Goal: Navigation & Orientation: Understand site structure

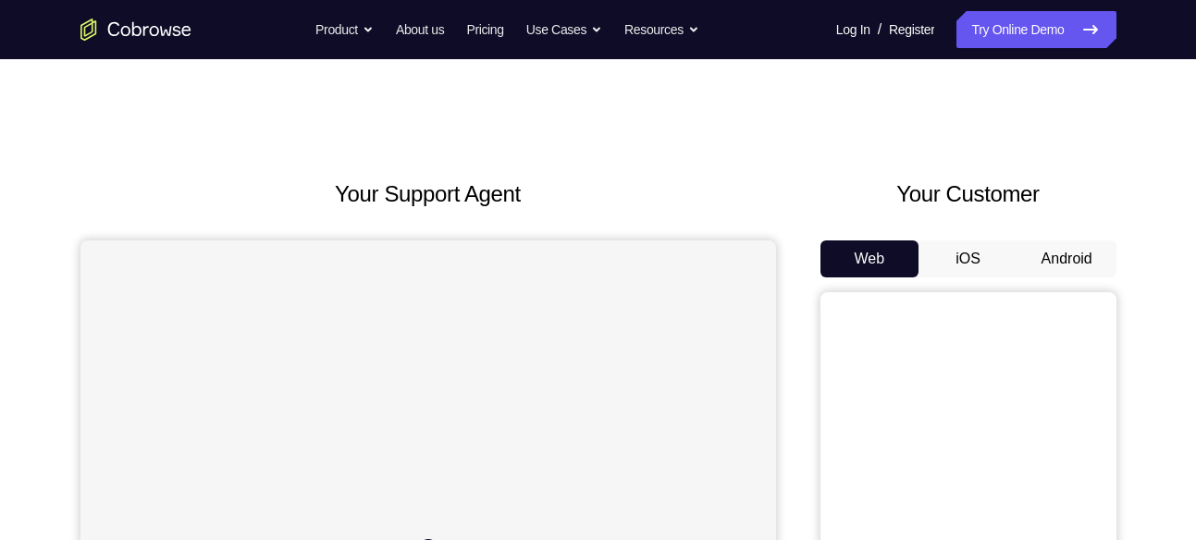
click at [1075, 252] on button "Android" at bounding box center [1066, 258] width 99 height 37
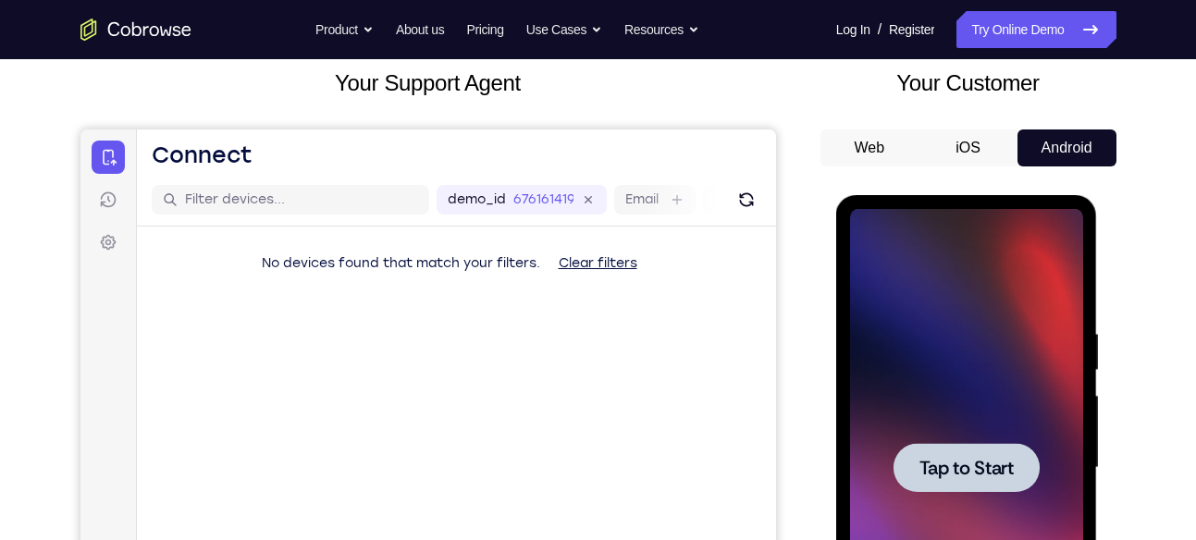
scroll to position [60, 0]
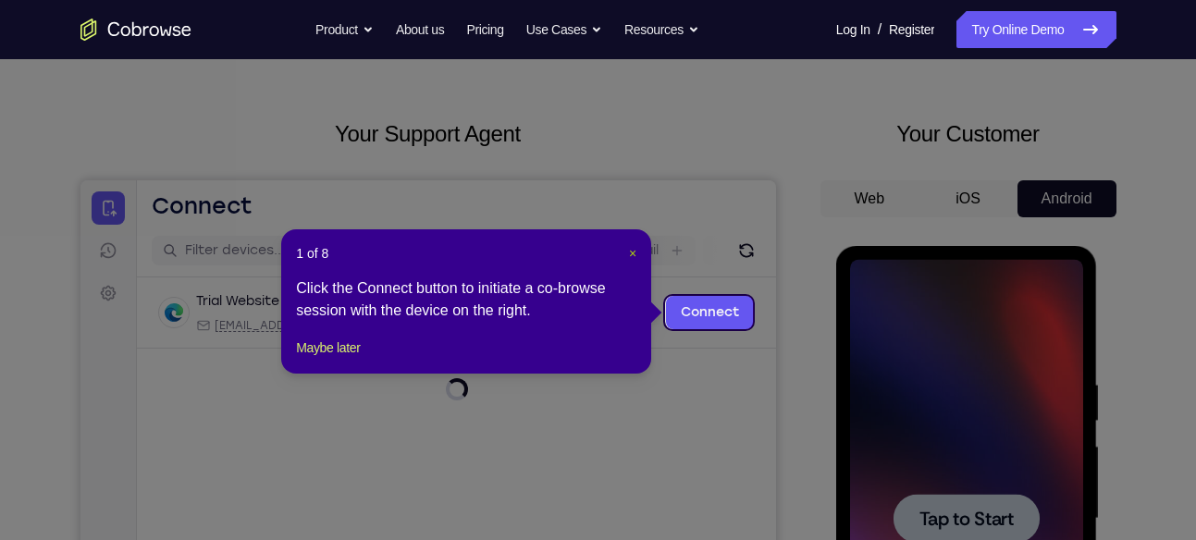
click at [634, 253] on span "×" at bounding box center [632, 253] width 7 height 15
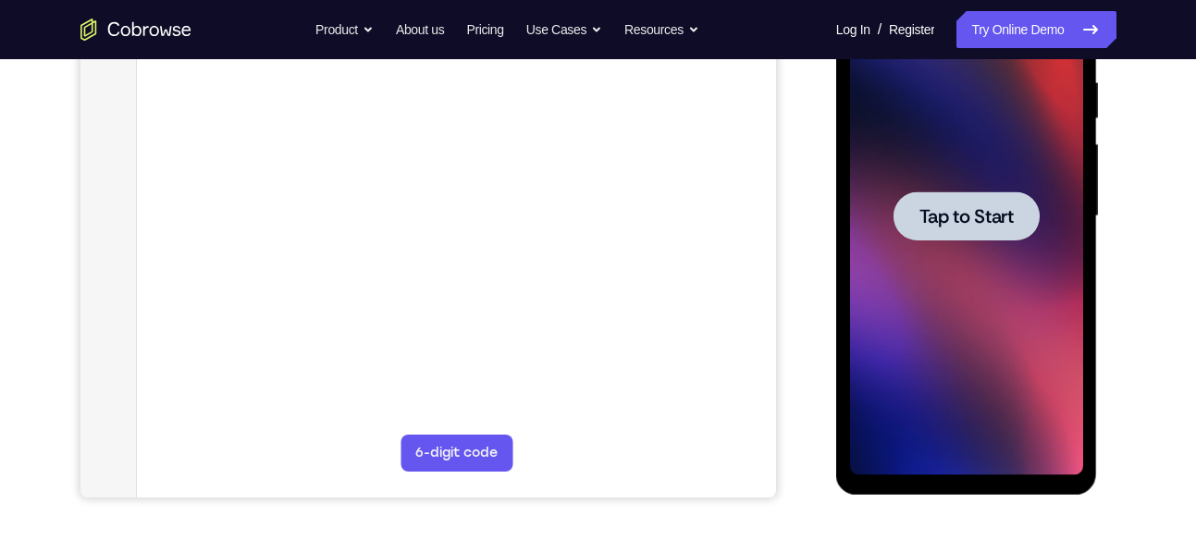
scroll to position [364, 0]
click at [956, 229] on div at bounding box center [967, 215] width 146 height 49
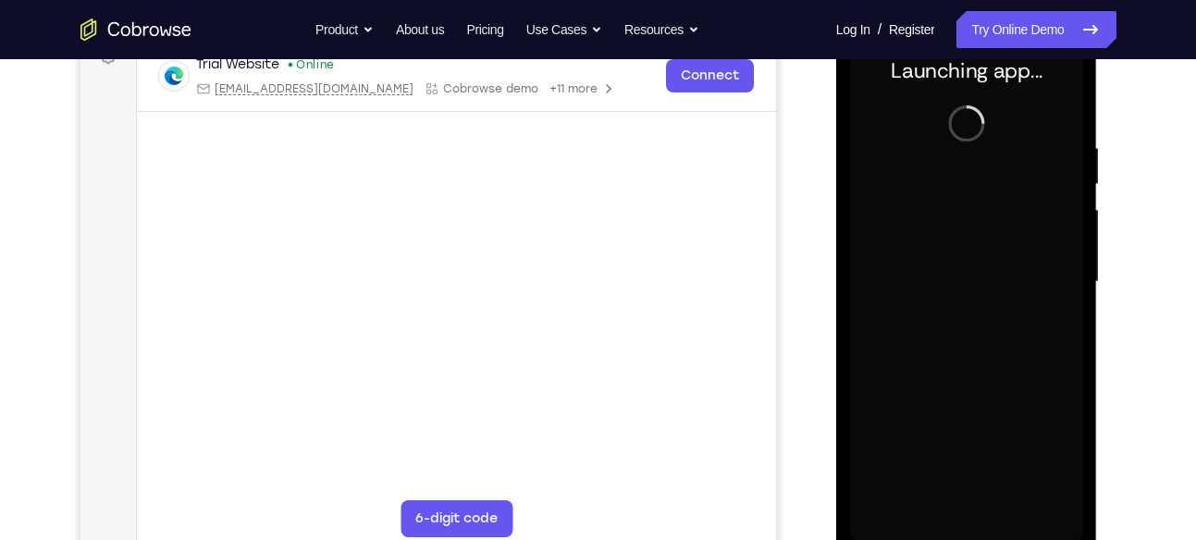
scroll to position [296, 0]
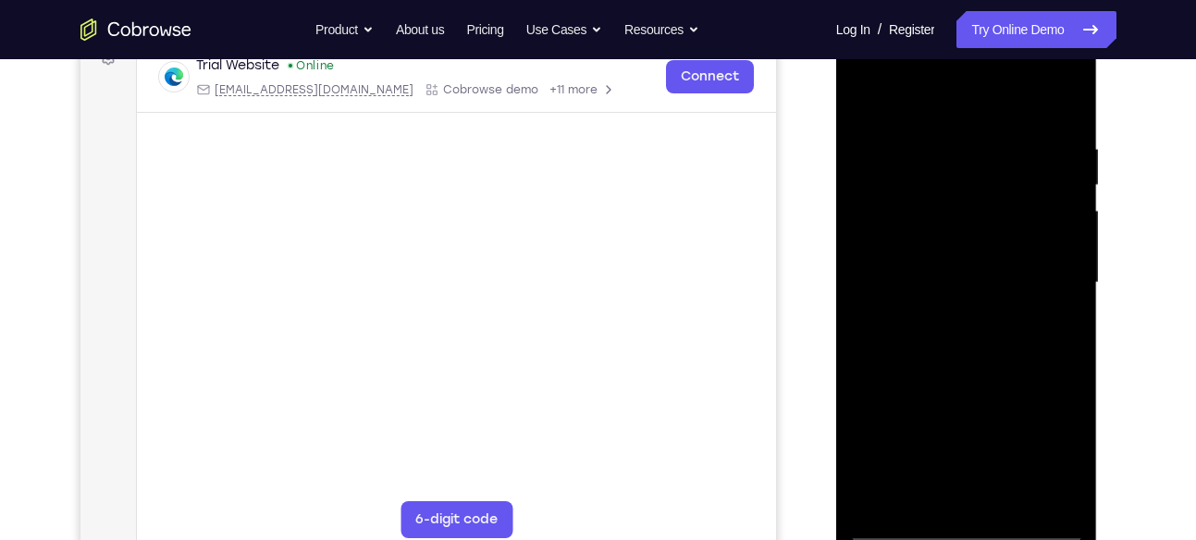
click at [961, 515] on div at bounding box center [966, 283] width 233 height 518
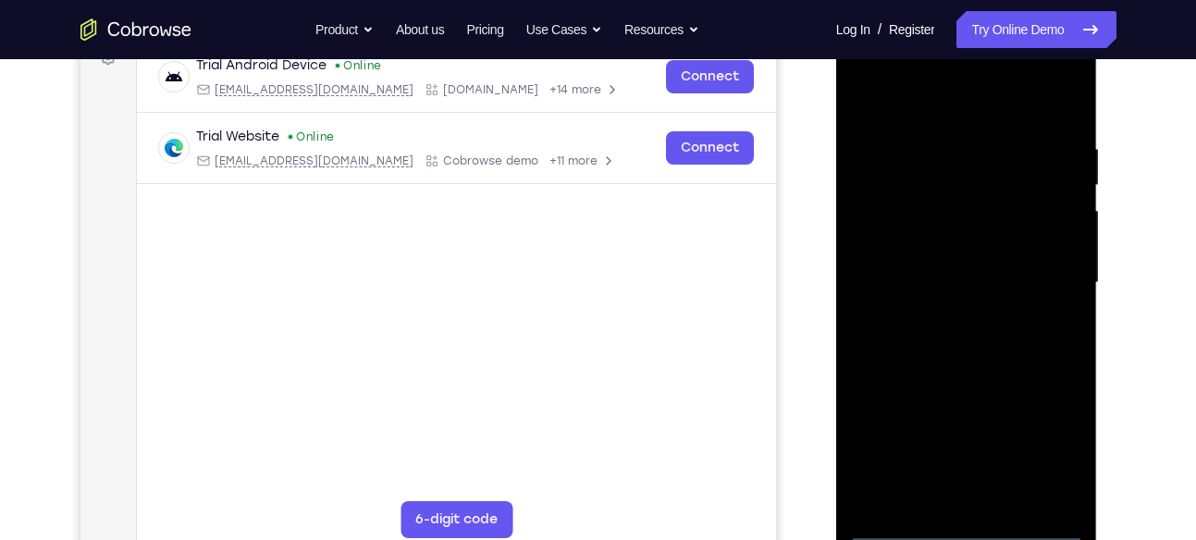
click at [965, 526] on div at bounding box center [966, 283] width 233 height 518
click at [1040, 446] on div at bounding box center [966, 283] width 233 height 518
click at [909, 108] on div at bounding box center [966, 283] width 233 height 518
click at [884, 232] on div at bounding box center [966, 283] width 233 height 518
click at [942, 277] on div at bounding box center [966, 283] width 233 height 518
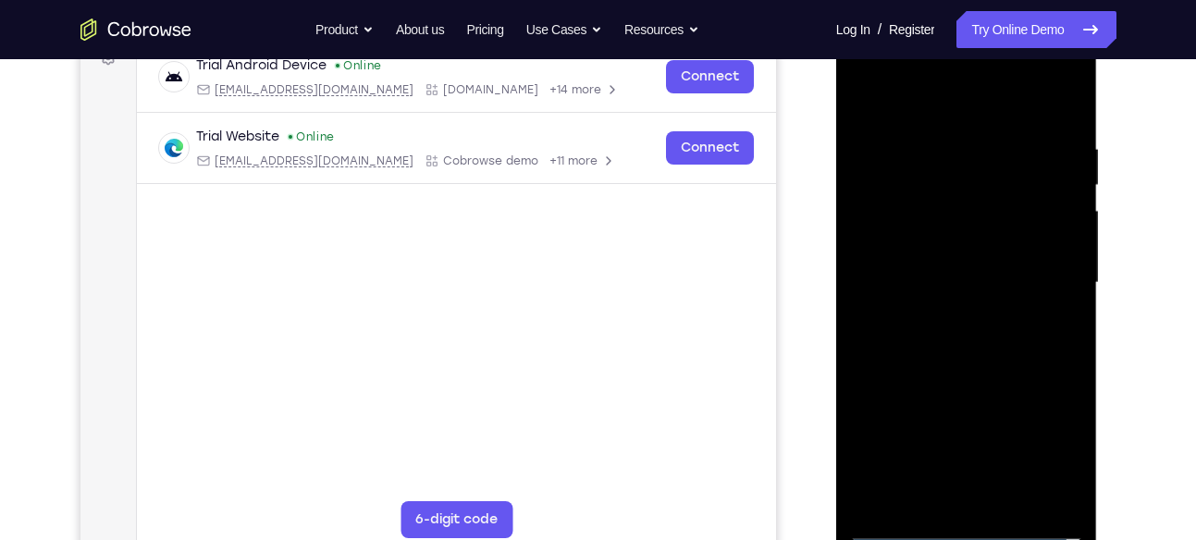
click at [955, 265] on div at bounding box center [966, 283] width 233 height 518
click at [925, 303] on div at bounding box center [966, 283] width 233 height 518
click at [937, 487] on div at bounding box center [966, 283] width 233 height 518
click at [1027, 119] on div at bounding box center [966, 283] width 233 height 518
click at [979, 174] on div at bounding box center [966, 283] width 233 height 518
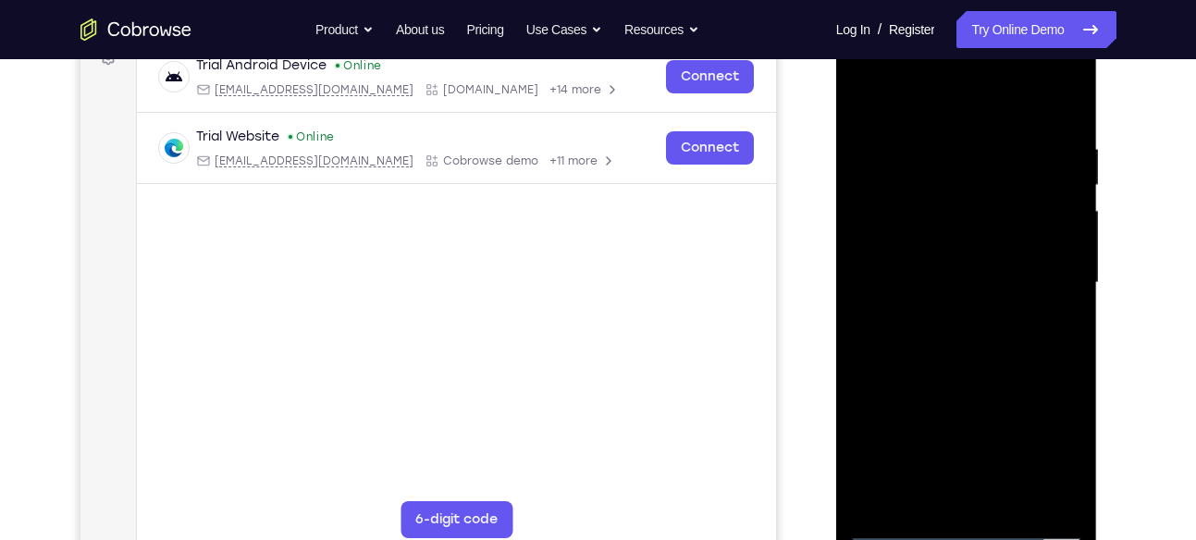
click at [874, 208] on div at bounding box center [966, 283] width 233 height 518
click at [861, 91] on div at bounding box center [966, 283] width 233 height 518
click at [1030, 122] on div at bounding box center [966, 283] width 233 height 518
click at [1040, 127] on div at bounding box center [966, 283] width 233 height 518
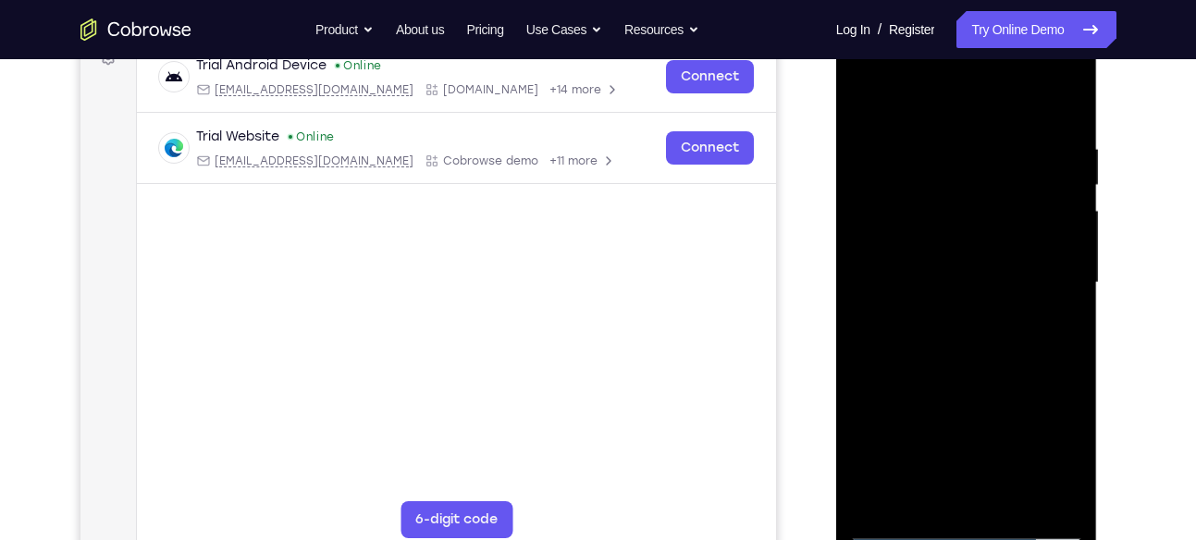
click at [866, 92] on div at bounding box center [966, 283] width 233 height 518
click at [1042, 86] on div at bounding box center [966, 283] width 233 height 518
click at [935, 214] on div at bounding box center [966, 283] width 233 height 518
drag, startPoint x: 984, startPoint y: 454, endPoint x: 979, endPoint y: 126, distance: 328.4
click at [979, 126] on div at bounding box center [966, 283] width 233 height 518
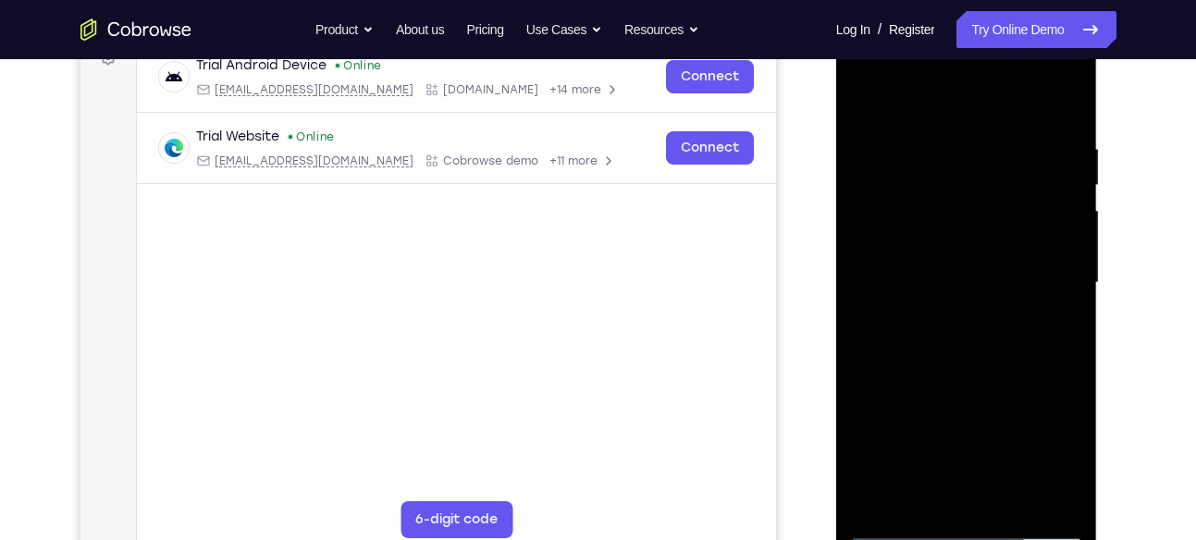
drag, startPoint x: 978, startPoint y: 152, endPoint x: 958, endPoint y: 389, distance: 238.5
click at [958, 389] on div at bounding box center [966, 283] width 233 height 518
drag, startPoint x: 1005, startPoint y: 154, endPoint x: 995, endPoint y: 426, distance: 272.1
click at [995, 426] on div at bounding box center [966, 283] width 233 height 518
drag, startPoint x: 985, startPoint y: 445, endPoint x: 976, endPoint y: 148, distance: 297.1
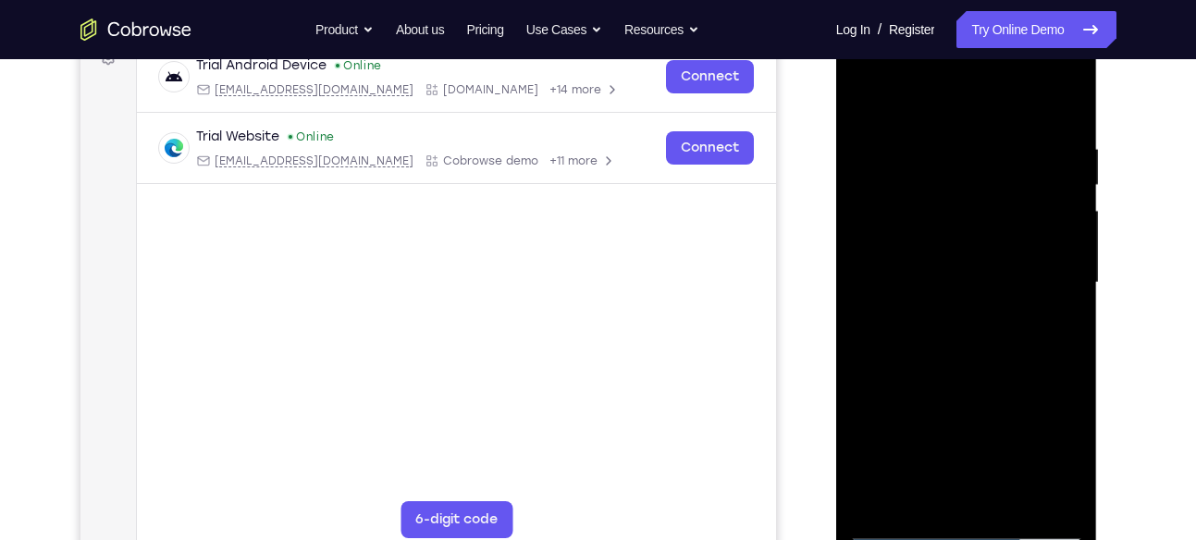
click at [976, 148] on div at bounding box center [966, 283] width 233 height 518
drag, startPoint x: 955, startPoint y: 341, endPoint x: 967, endPoint y: 137, distance: 204.8
click at [967, 137] on div at bounding box center [966, 283] width 233 height 518
drag, startPoint x: 959, startPoint y: 390, endPoint x: 965, endPoint y: 108, distance: 282.2
click at [965, 108] on div at bounding box center [966, 283] width 233 height 518
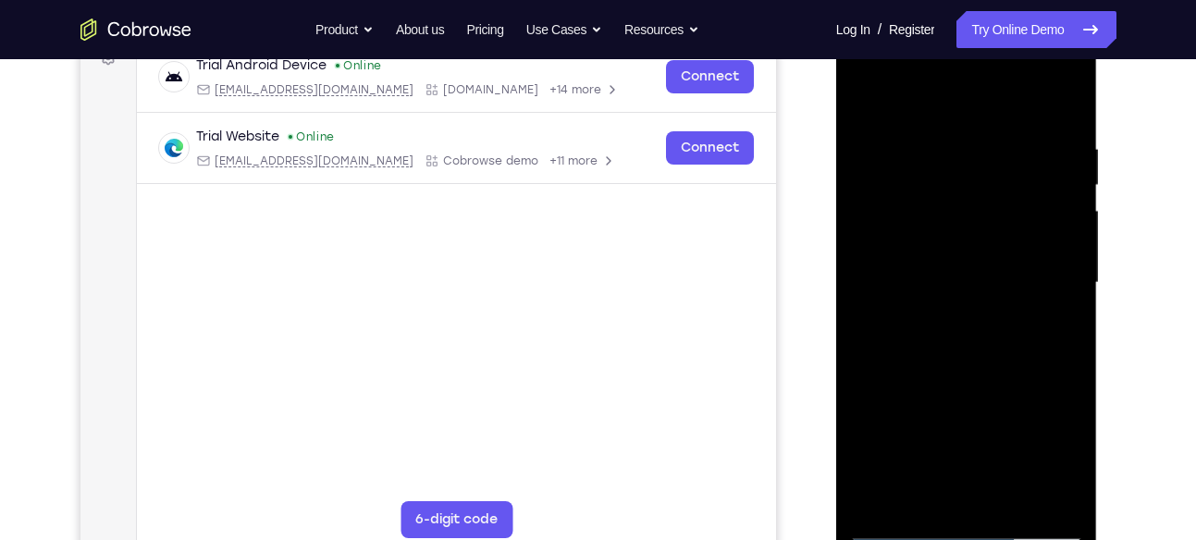
click at [863, 94] on div at bounding box center [966, 283] width 233 height 518
click at [942, 216] on div at bounding box center [966, 283] width 233 height 518
drag, startPoint x: 981, startPoint y: 433, endPoint x: 996, endPoint y: 129, distance: 304.7
click at [996, 129] on div at bounding box center [966, 283] width 233 height 518
click at [864, 93] on div at bounding box center [966, 283] width 233 height 518
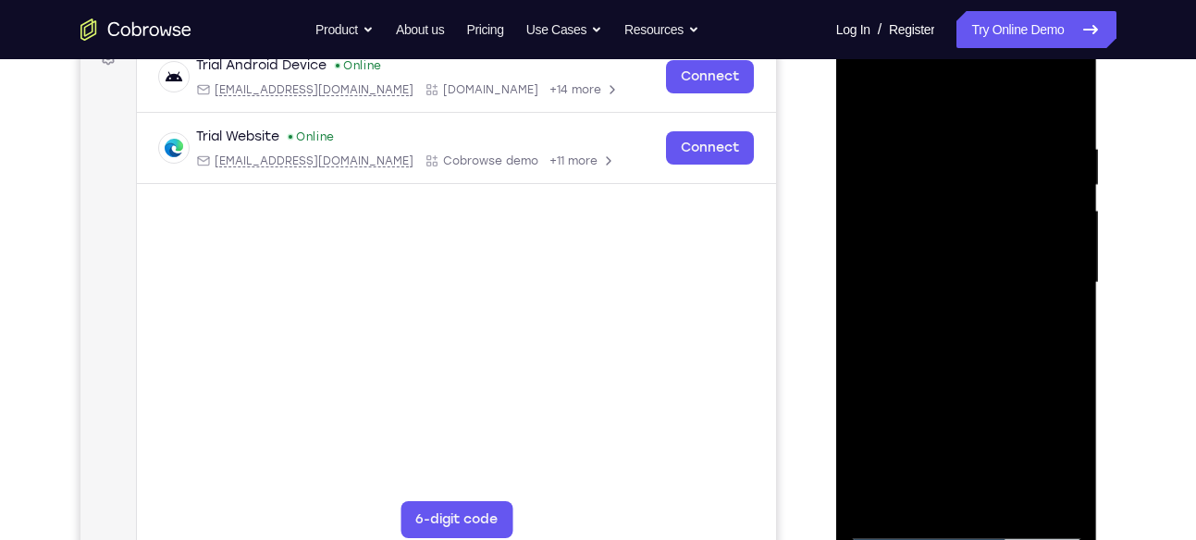
drag, startPoint x: 952, startPoint y: 409, endPoint x: 948, endPoint y: 164, distance: 245.2
click at [948, 164] on div at bounding box center [966, 283] width 233 height 518
click at [922, 199] on div at bounding box center [966, 283] width 233 height 518
drag, startPoint x: 983, startPoint y: 458, endPoint x: 965, endPoint y: 137, distance: 321.5
click at [965, 137] on div at bounding box center [966, 283] width 233 height 518
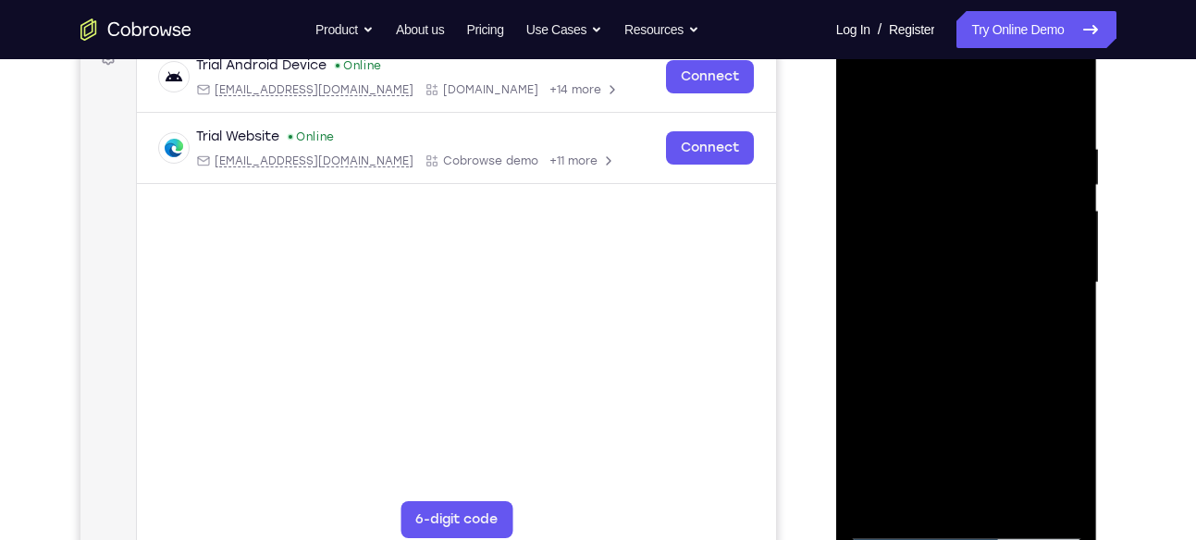
drag, startPoint x: 952, startPoint y: 419, endPoint x: 962, endPoint y: 119, distance: 299.9
click at [962, 119] on div at bounding box center [966, 283] width 233 height 518
drag, startPoint x: 915, startPoint y: 354, endPoint x: 946, endPoint y: 154, distance: 202.3
click at [946, 154] on div at bounding box center [966, 283] width 233 height 518
click at [870, 92] on div at bounding box center [966, 283] width 233 height 518
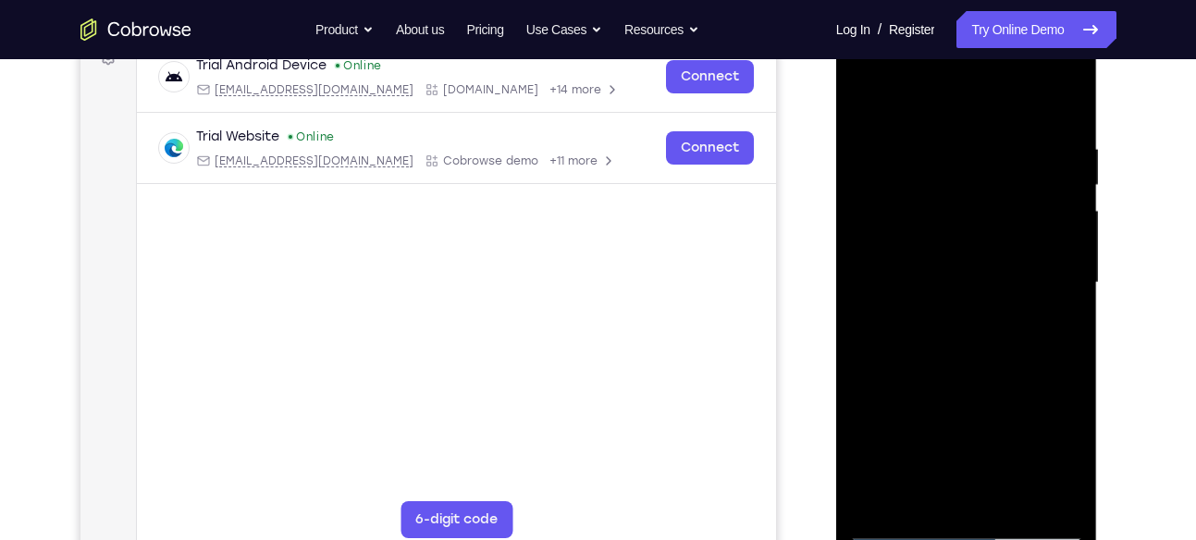
click at [870, 92] on div at bounding box center [966, 283] width 233 height 518
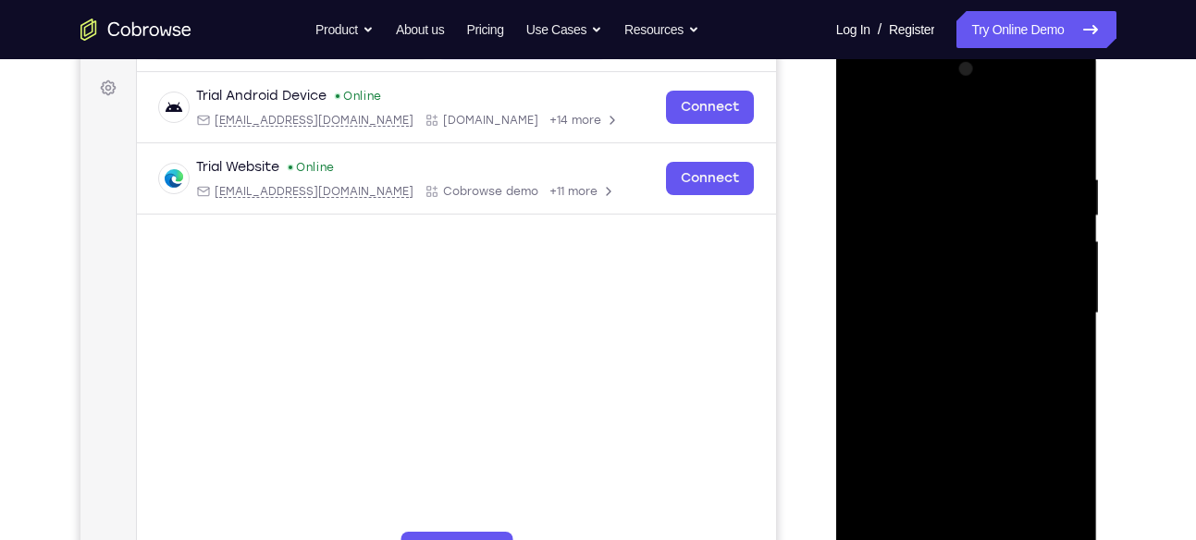
click at [1044, 90] on div at bounding box center [966, 314] width 233 height 518
click at [882, 93] on div at bounding box center [966, 314] width 233 height 518
click at [1038, 308] on div at bounding box center [966, 314] width 233 height 518
click at [944, 345] on div at bounding box center [966, 314] width 233 height 518
click at [936, 294] on div at bounding box center [966, 314] width 233 height 518
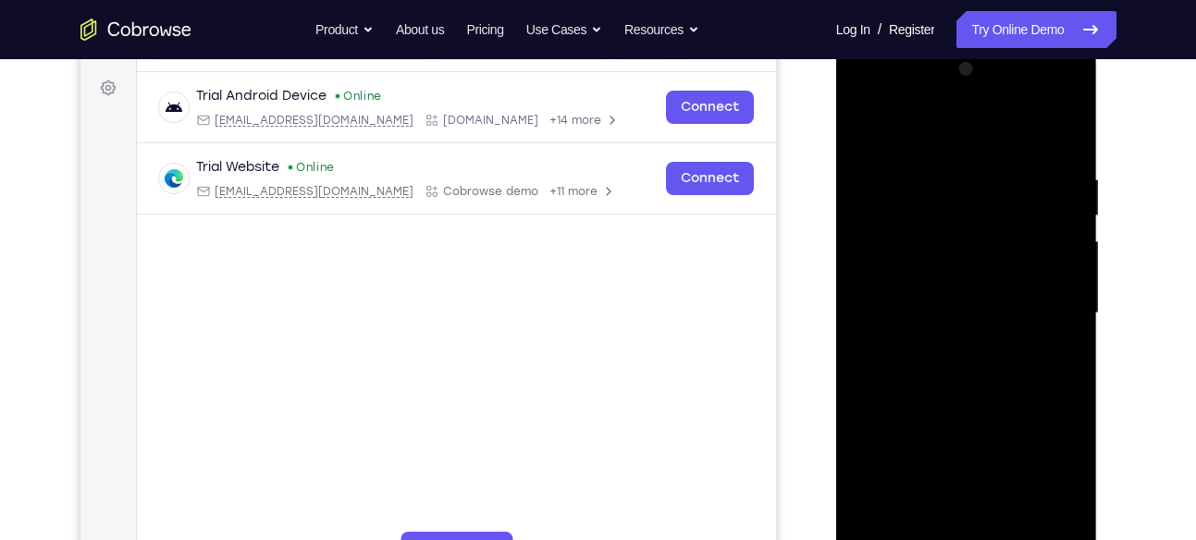
click at [900, 274] on div at bounding box center [966, 314] width 233 height 518
click at [909, 310] on div at bounding box center [966, 314] width 233 height 518
click at [956, 387] on div at bounding box center [966, 314] width 233 height 518
click at [917, 302] on div at bounding box center [966, 314] width 233 height 518
click at [871, 240] on div at bounding box center [966, 314] width 233 height 518
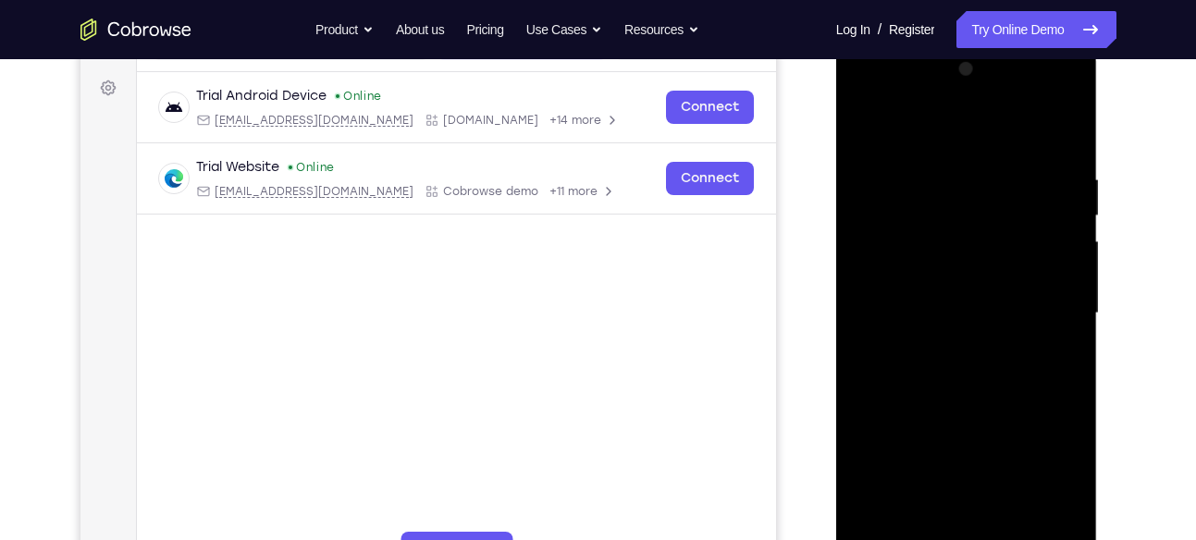
click at [922, 310] on div at bounding box center [966, 314] width 233 height 518
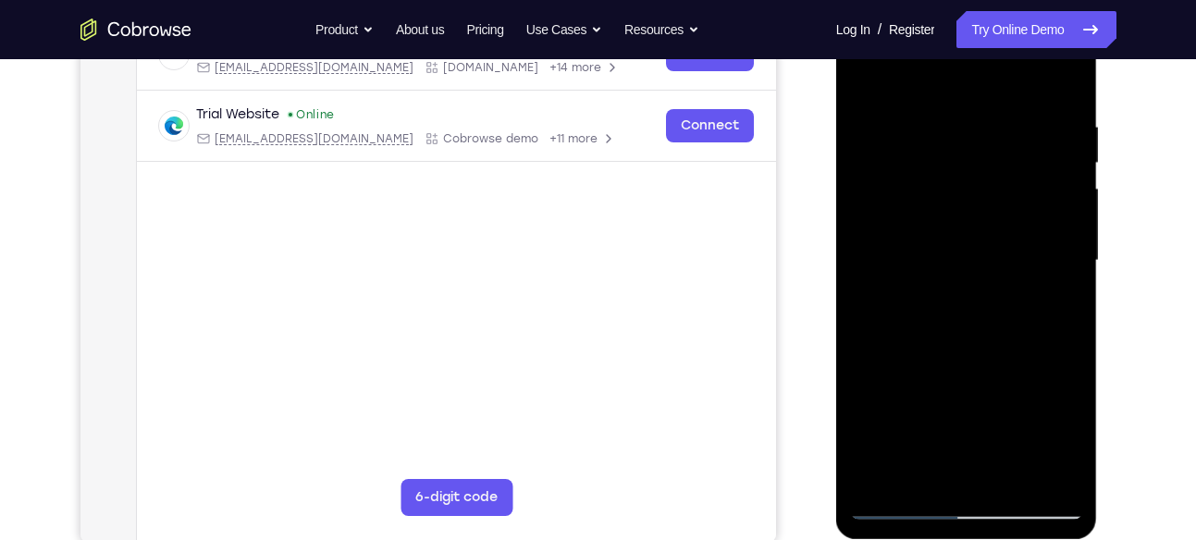
scroll to position [319, 0]
click at [950, 317] on div at bounding box center [966, 260] width 233 height 518
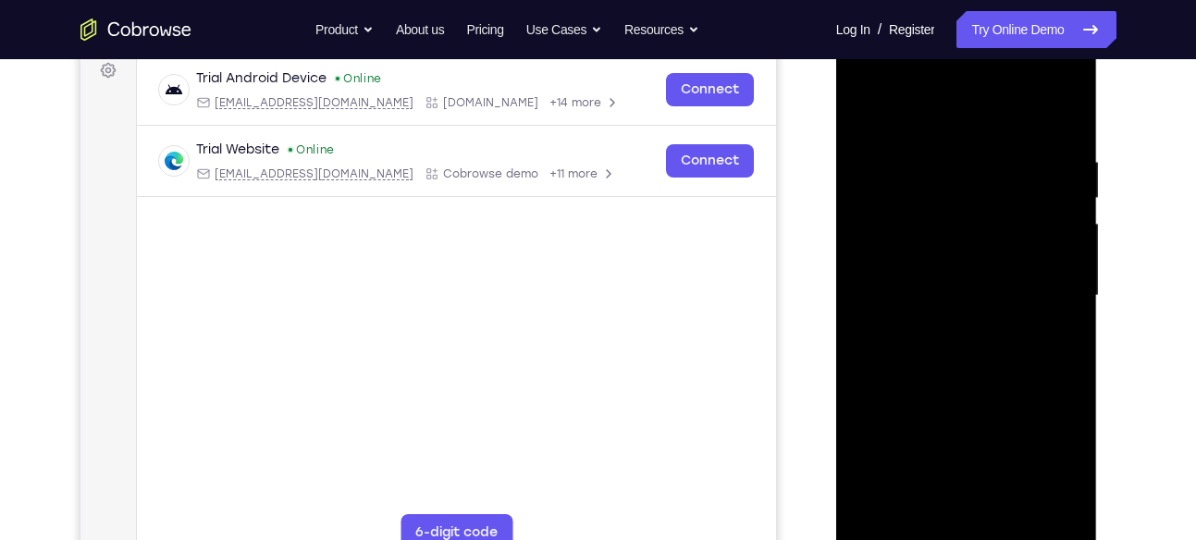
scroll to position [317, 0]
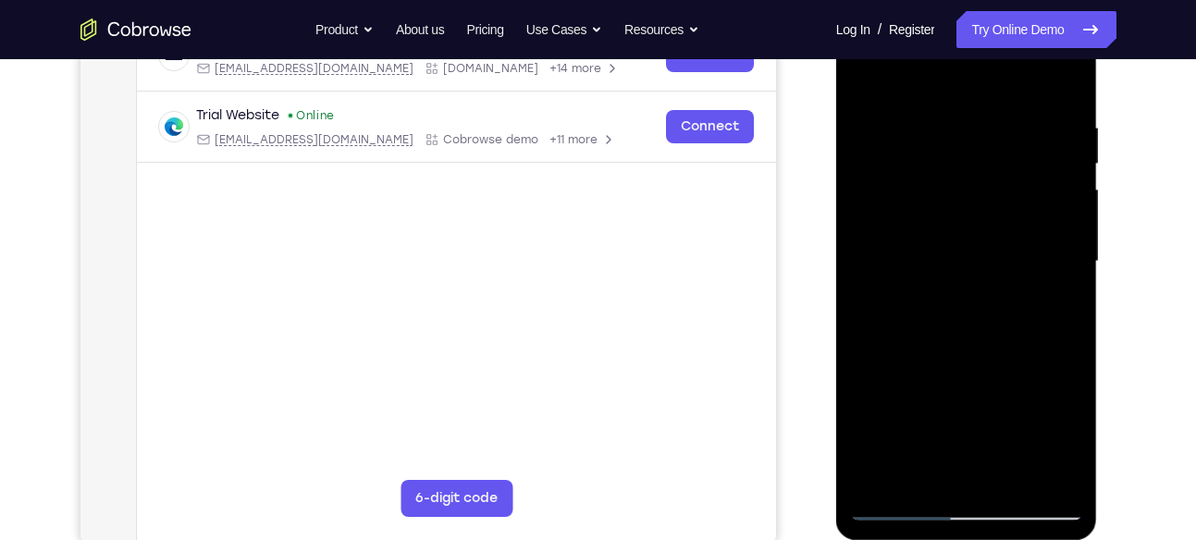
click at [1063, 100] on div at bounding box center [966, 262] width 233 height 518
click at [918, 473] on div at bounding box center [966, 262] width 233 height 518
click at [916, 73] on div at bounding box center [966, 262] width 233 height 518
click at [907, 162] on div at bounding box center [966, 262] width 233 height 518
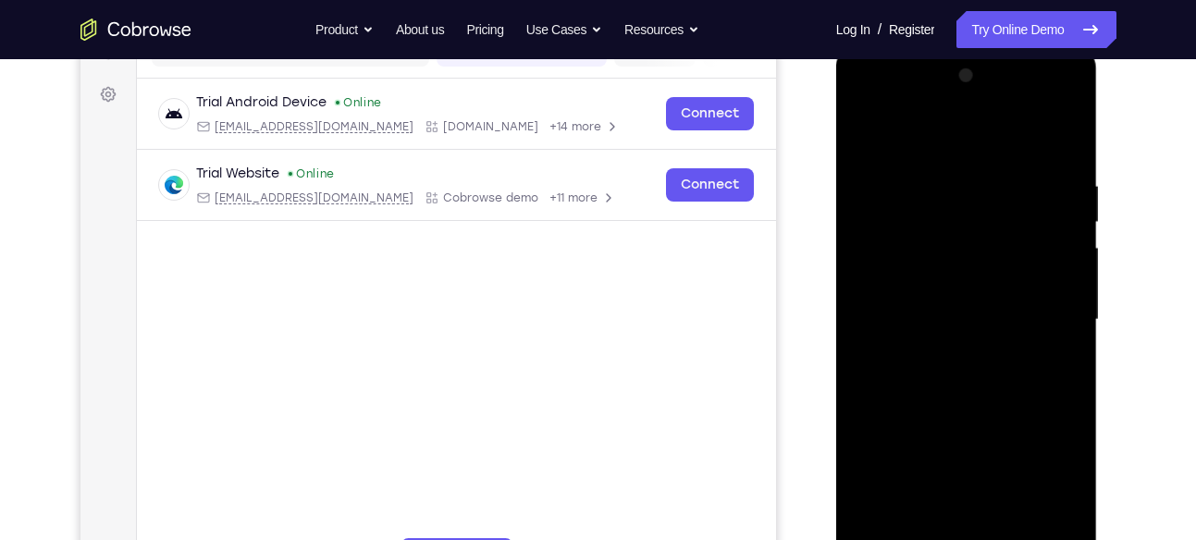
scroll to position [258, 0]
click at [863, 134] on div at bounding box center [966, 321] width 233 height 518
click at [922, 127] on div at bounding box center [966, 321] width 233 height 518
click at [915, 244] on div at bounding box center [966, 321] width 233 height 518
click at [869, 132] on div at bounding box center [966, 321] width 233 height 518
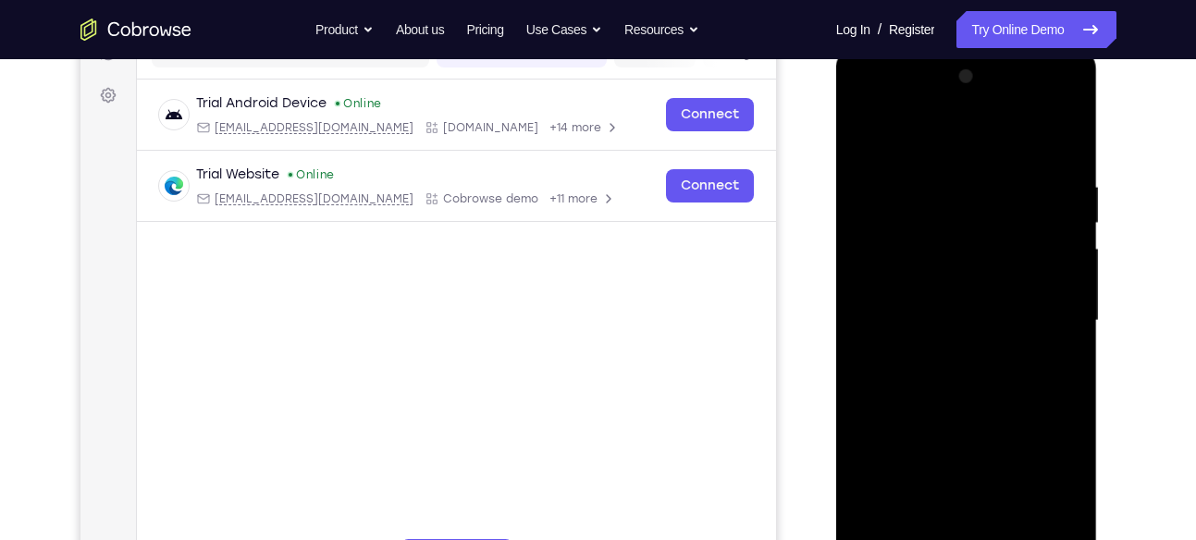
click at [921, 164] on div at bounding box center [966, 321] width 233 height 518
drag, startPoint x: 992, startPoint y: 285, endPoint x: 995, endPoint y: 263, distance: 22.5
click at [995, 263] on div at bounding box center [966, 321] width 233 height 518
click at [912, 286] on div at bounding box center [966, 321] width 233 height 518
click at [934, 286] on div at bounding box center [966, 321] width 233 height 518
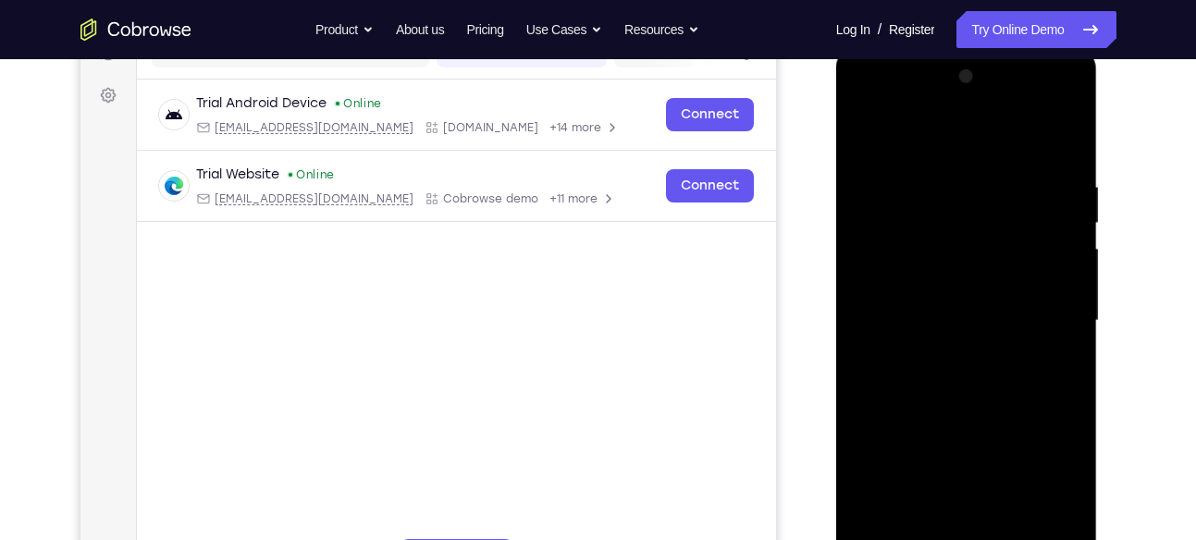
click at [890, 299] on div at bounding box center [966, 321] width 233 height 518
click at [945, 536] on div at bounding box center [966, 321] width 233 height 518
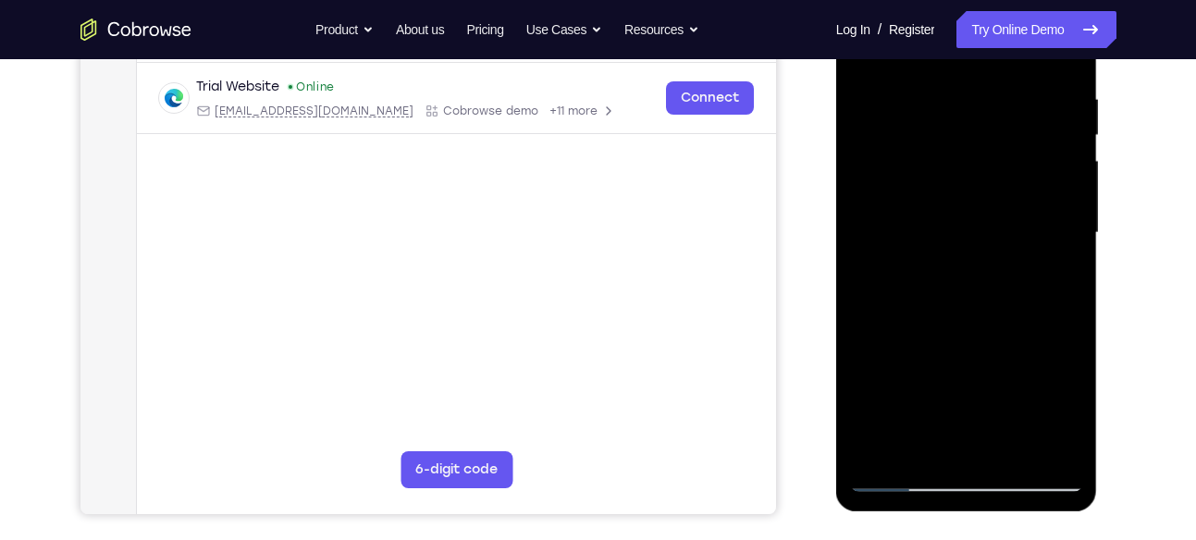
scroll to position [350, 0]
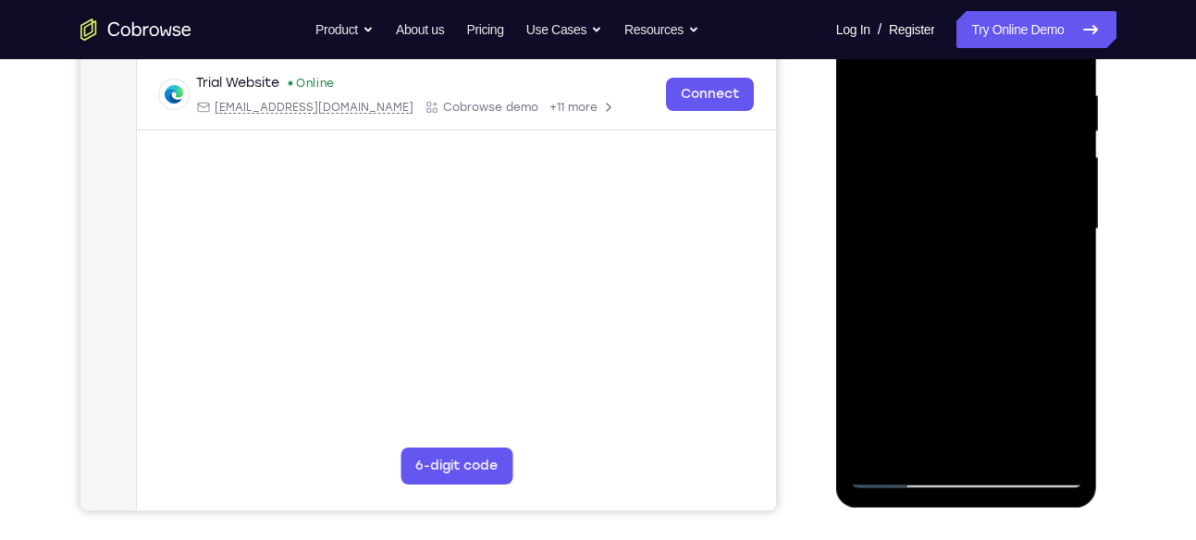
drag, startPoint x: 1000, startPoint y: 388, endPoint x: 982, endPoint y: 174, distance: 214.4
click at [982, 174] on div at bounding box center [966, 229] width 233 height 518
click at [931, 191] on div at bounding box center [966, 229] width 233 height 518
click at [936, 310] on div at bounding box center [966, 229] width 233 height 518
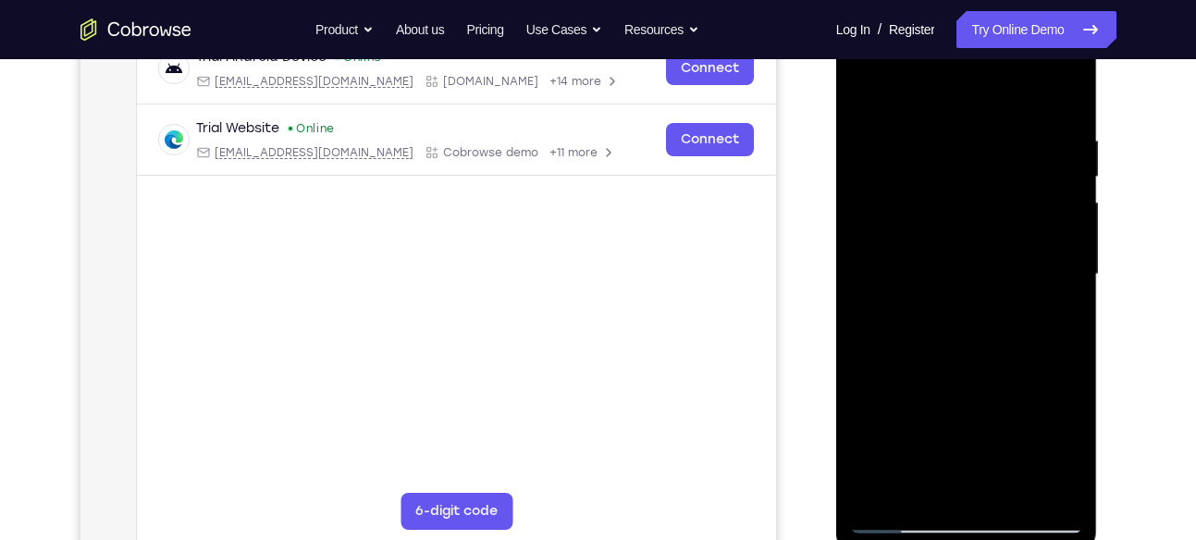
scroll to position [303, 0]
click at [1073, 487] on div at bounding box center [966, 276] width 233 height 518
click at [865, 300] on div at bounding box center [966, 276] width 233 height 518
drag, startPoint x: 931, startPoint y: 462, endPoint x: 972, endPoint y: 167, distance: 297.9
click at [972, 167] on div at bounding box center [966, 276] width 233 height 518
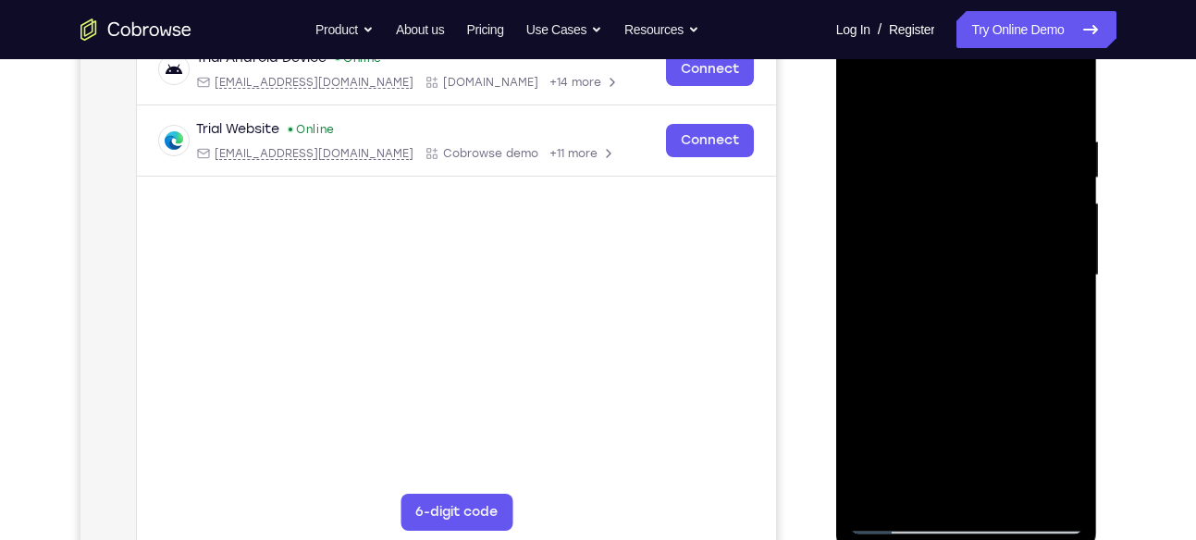
drag, startPoint x: 1067, startPoint y: 417, endPoint x: 1053, endPoint y: 238, distance: 180.1
click at [1053, 238] on div at bounding box center [966, 276] width 233 height 518
drag, startPoint x: 858, startPoint y: 252, endPoint x: 862, endPoint y: 496, distance: 244.2
click at [862, 496] on div at bounding box center [966, 276] width 233 height 518
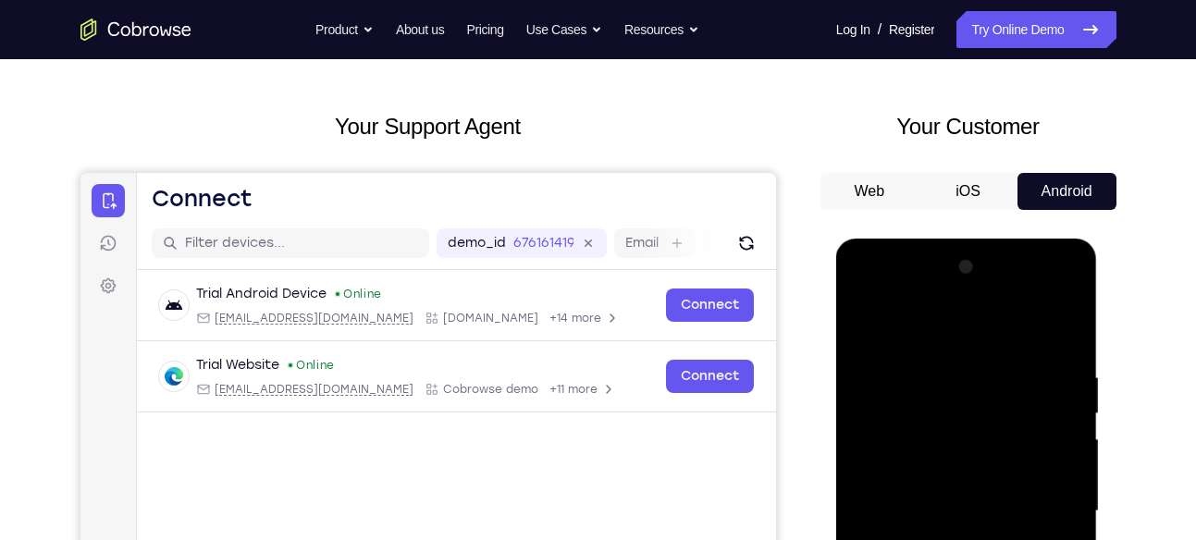
scroll to position [67, 0]
